Goal: Information Seeking & Learning: Learn about a topic

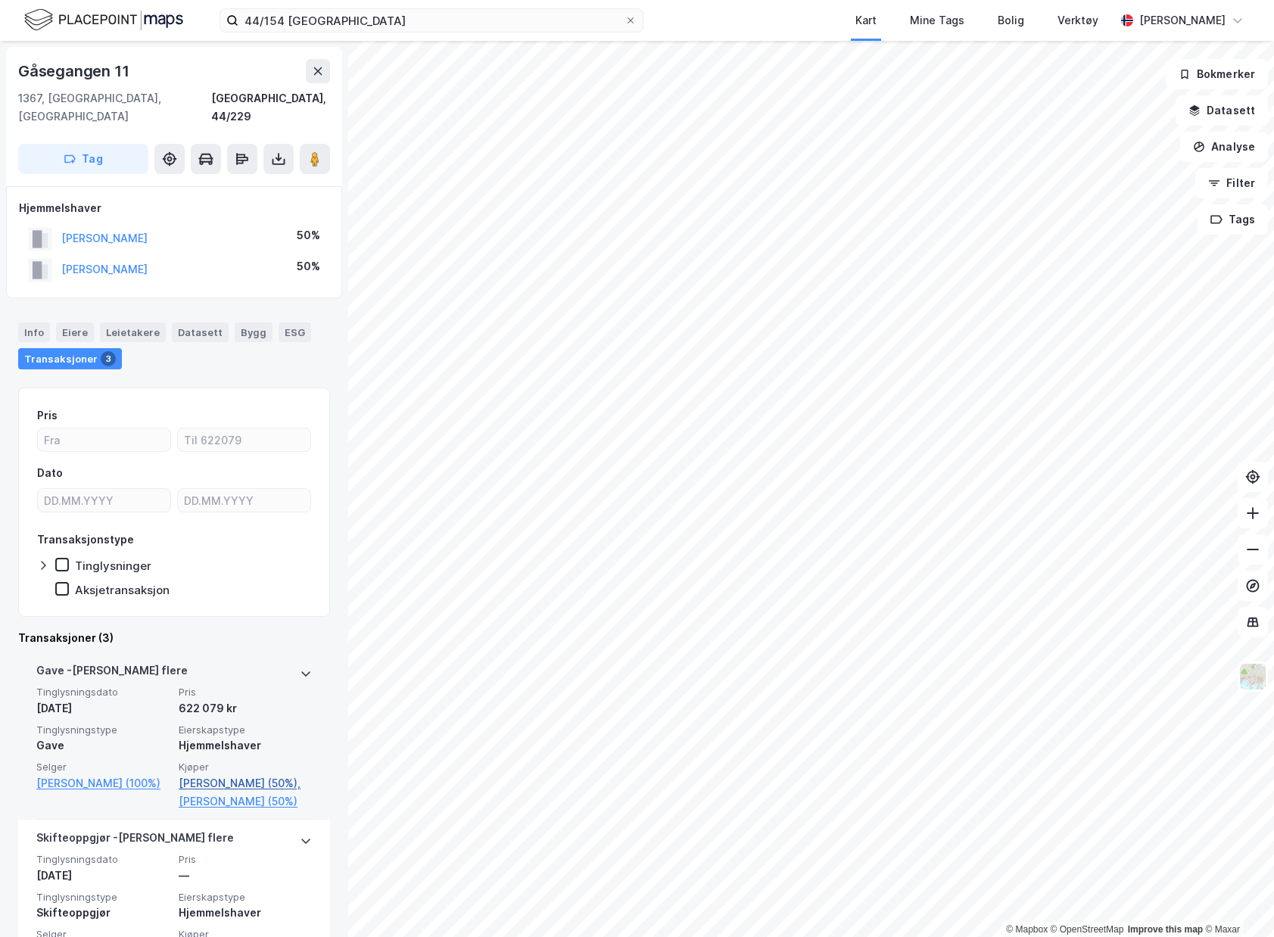
scroll to position [76, 0]
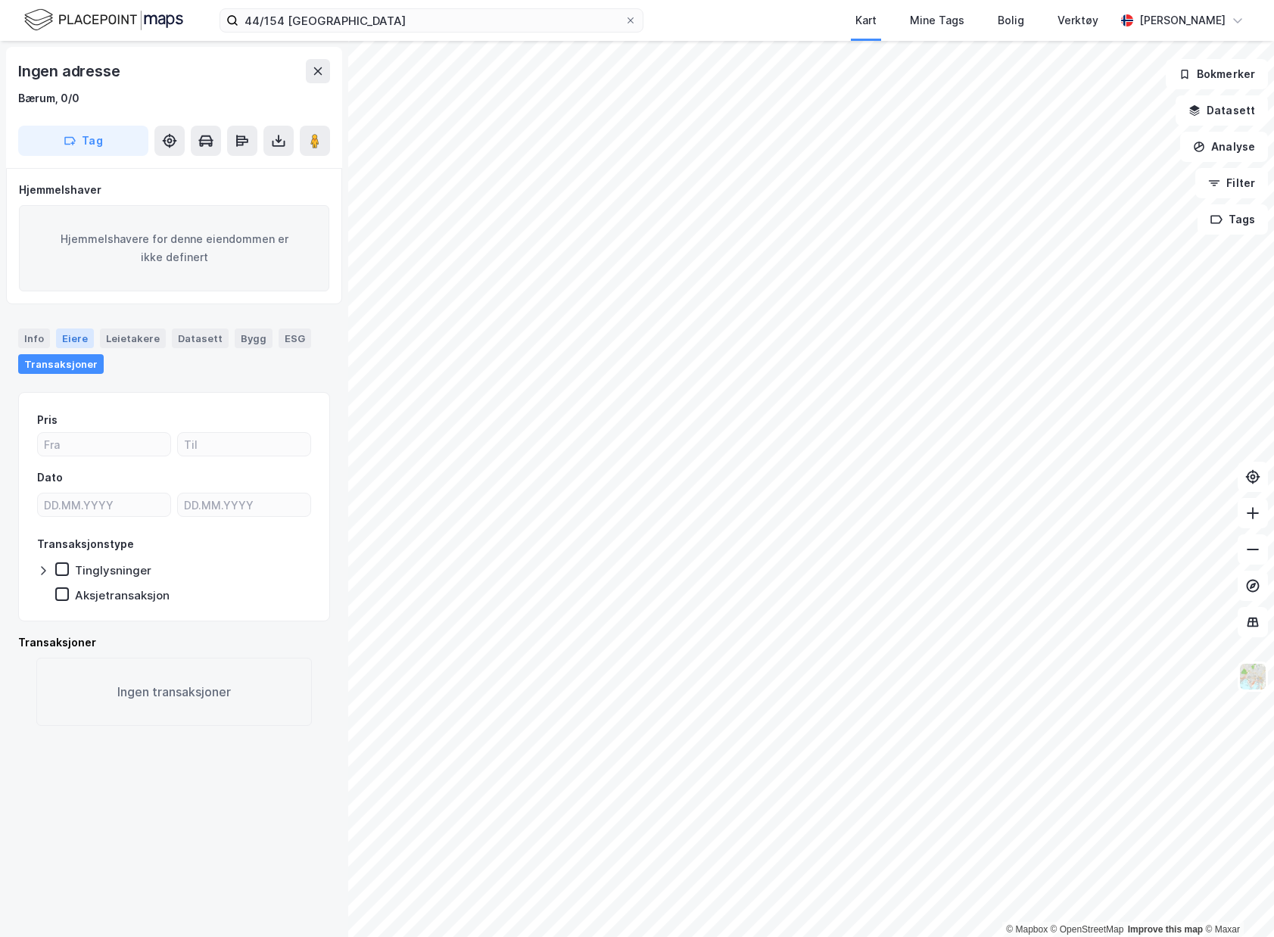
drag, startPoint x: 36, startPoint y: 341, endPoint x: 88, endPoint y: 341, distance: 52.3
click at [36, 341] on div "Info" at bounding box center [34, 339] width 32 height 20
